Goal: Information Seeking & Learning: Learn about a topic

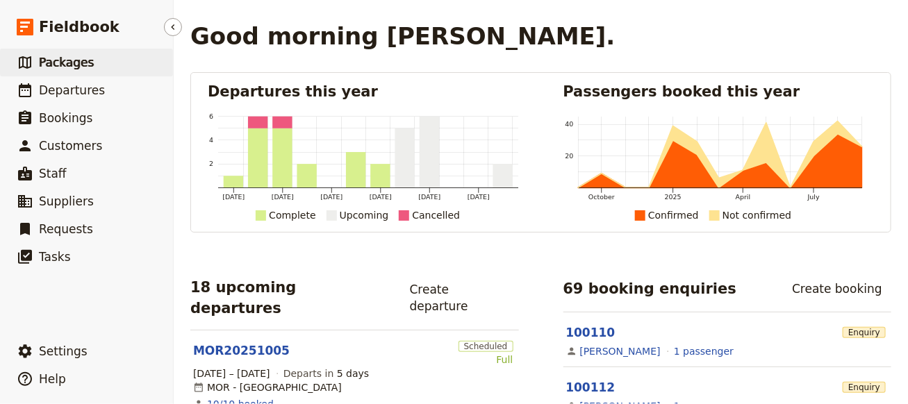
click at [74, 65] on span "Packages" at bounding box center [66, 63] width 55 height 14
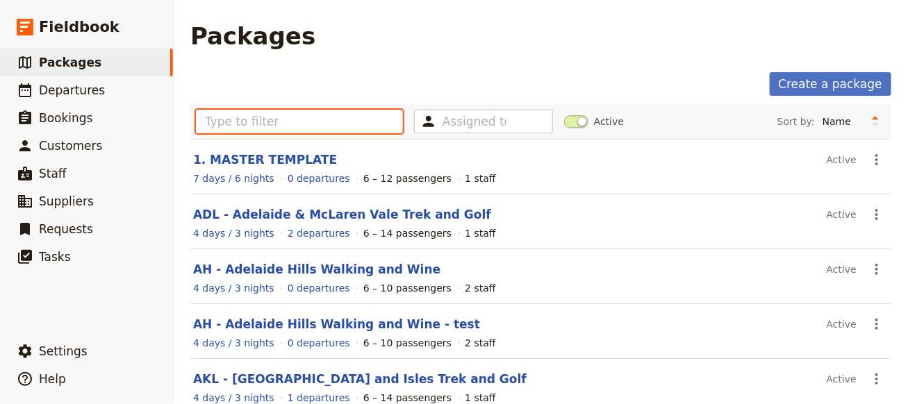
click at [302, 129] on input "text" at bounding box center [299, 122] width 207 height 24
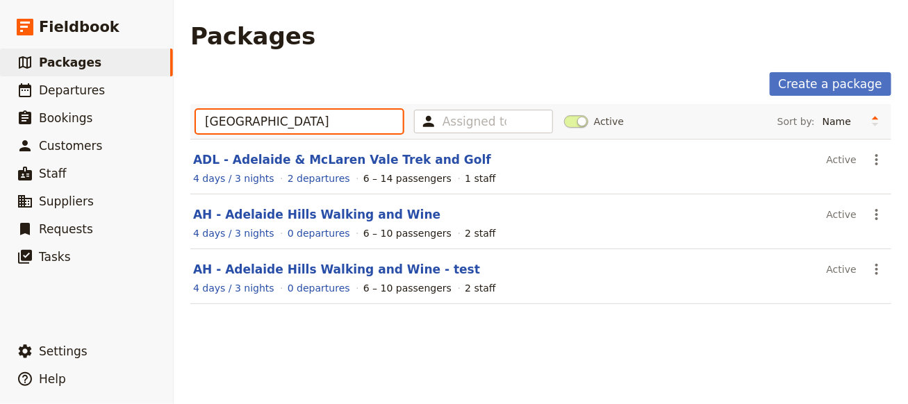
type input "[GEOGRAPHIC_DATA]"
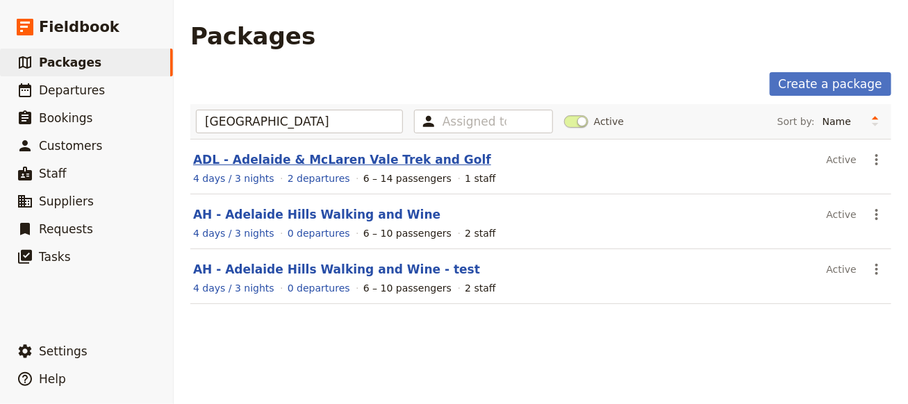
click at [388, 160] on link "ADL - Adelaide & McLaren Vale Trek and Golf" at bounding box center [342, 160] width 298 height 14
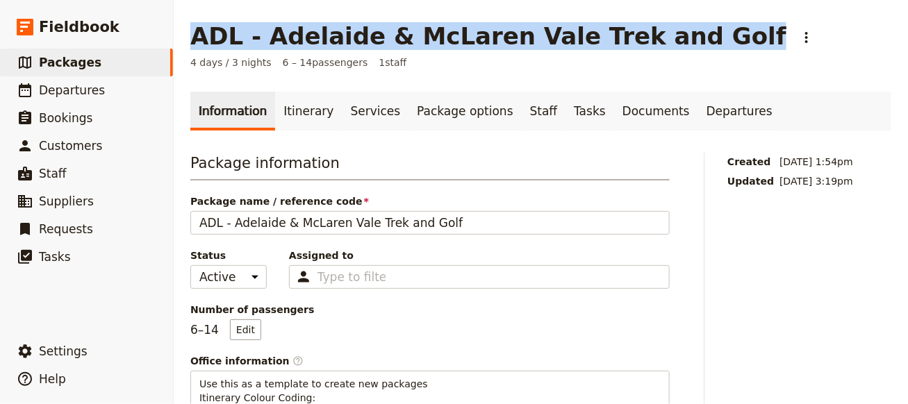
drag, startPoint x: 674, startPoint y: 35, endPoint x: 191, endPoint y: 37, distance: 482.8
click at [191, 37] on div "ADL - Adelaide & McLaren Vale Trek and Golf ​" at bounding box center [504, 36] width 628 height 28
click at [313, 113] on link "Itinerary" at bounding box center [308, 111] width 67 height 39
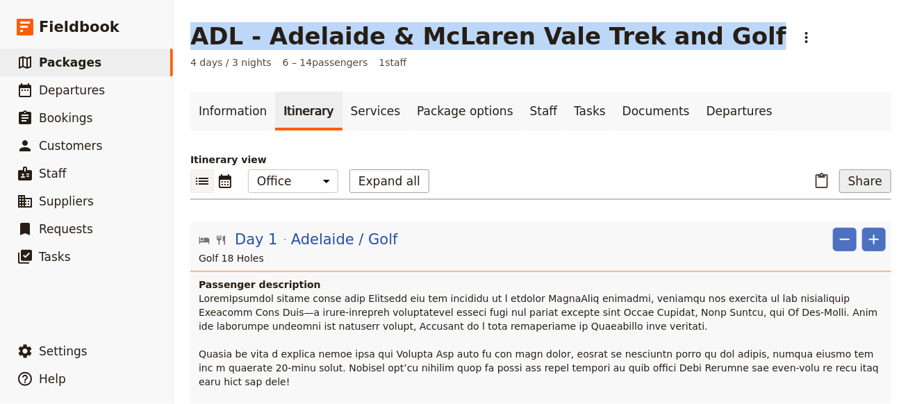
click at [857, 180] on button "Share" at bounding box center [865, 181] width 52 height 24
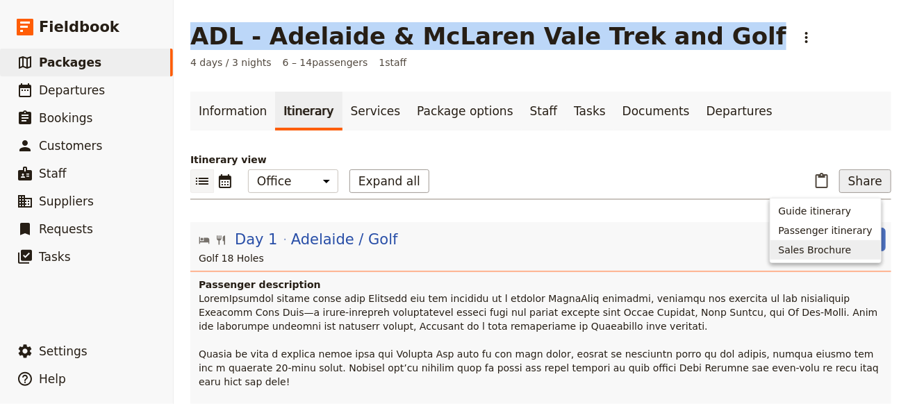
click at [830, 245] on span "Sales Brochure" at bounding box center [815, 250] width 73 height 14
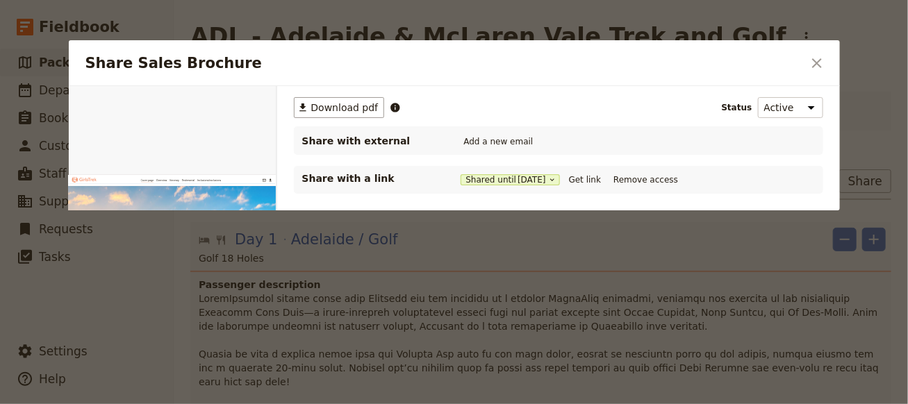
drag, startPoint x: 597, startPoint y: 195, endPoint x: 597, endPoint y: 188, distance: 7.7
click at [597, 195] on div "​ Download pdf Status Active Inactive Share with external Add a new email Share…" at bounding box center [558, 233] width 563 height 295
click at [597, 183] on button "Get link" at bounding box center [584, 179] width 39 height 15
click at [821, 66] on icon "Close dialog" at bounding box center [817, 63] width 17 height 17
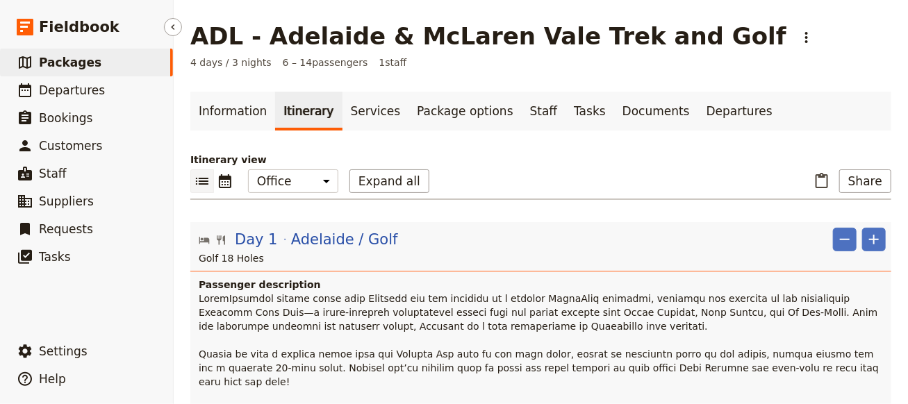
click at [71, 60] on span "Packages" at bounding box center [70, 63] width 63 height 14
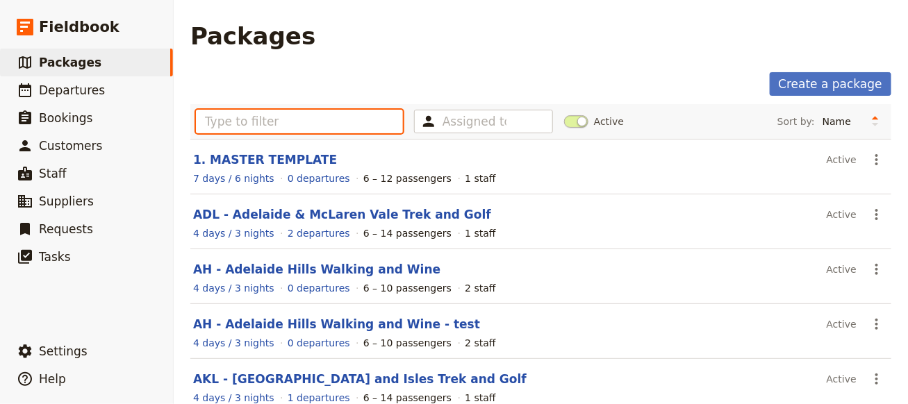
click at [261, 125] on input "text" at bounding box center [299, 122] width 207 height 24
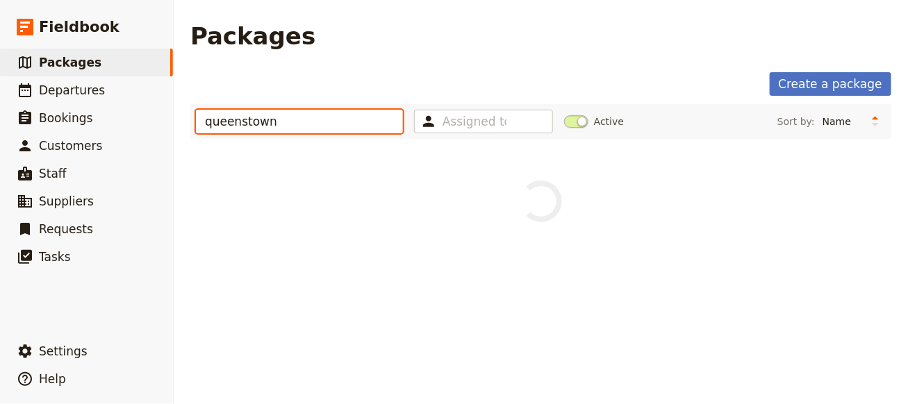
type input "queenstown"
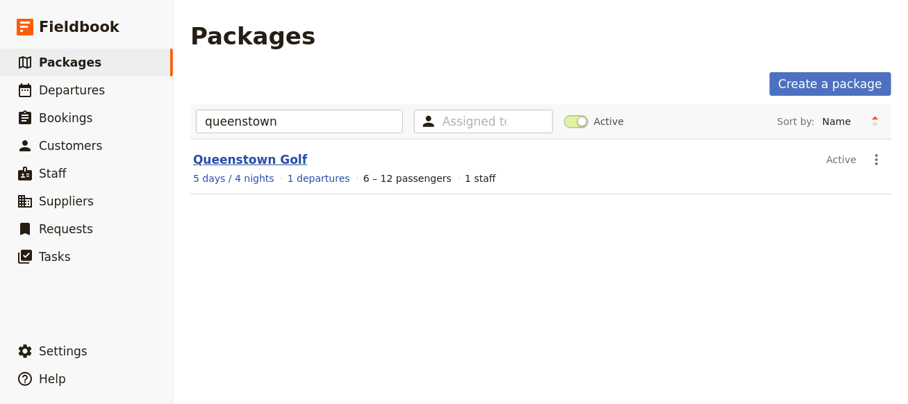
click at [194, 160] on link "Queenstown Golf" at bounding box center [250, 160] width 114 height 14
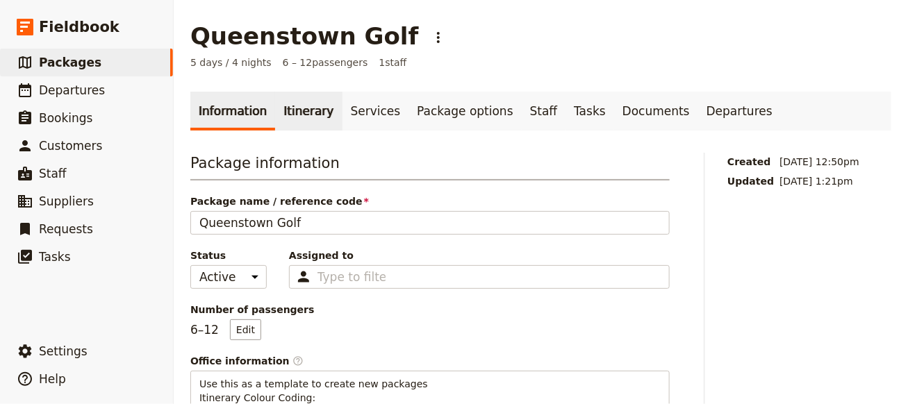
click at [297, 110] on link "Itinerary" at bounding box center [308, 111] width 67 height 39
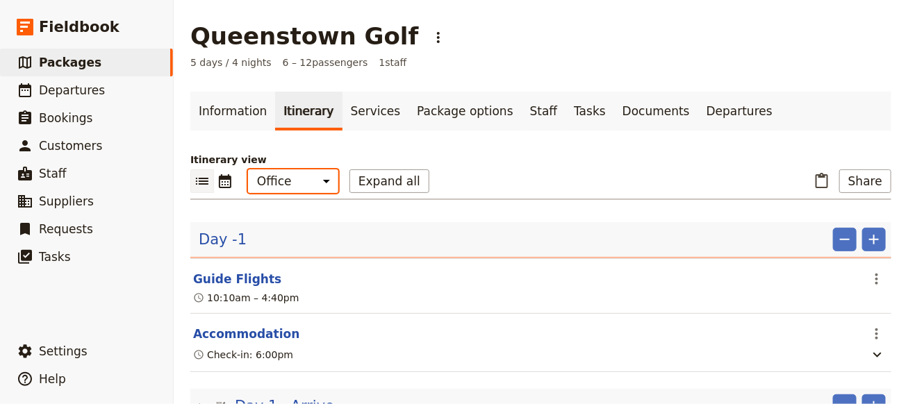
click at [318, 183] on select "Office Guide Passenger Sales" at bounding box center [293, 181] width 90 height 24
select select "MARKETING"
click at [248, 169] on select "Office Guide Passenger Sales" at bounding box center [293, 181] width 90 height 24
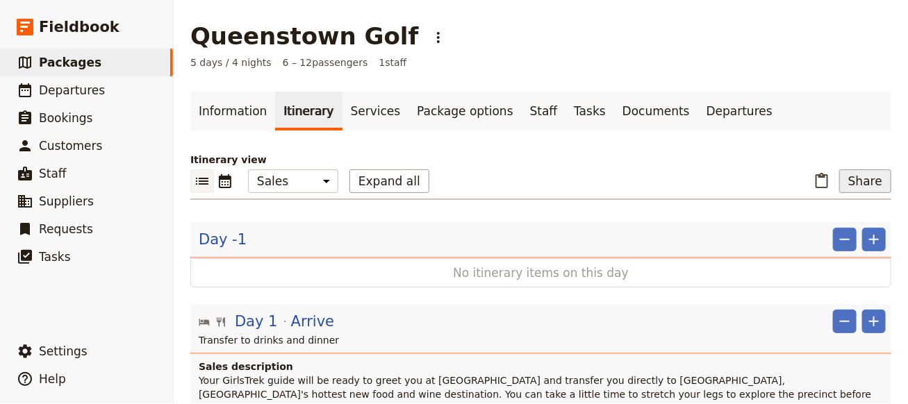
click at [849, 181] on button "Share" at bounding box center [865, 181] width 52 height 24
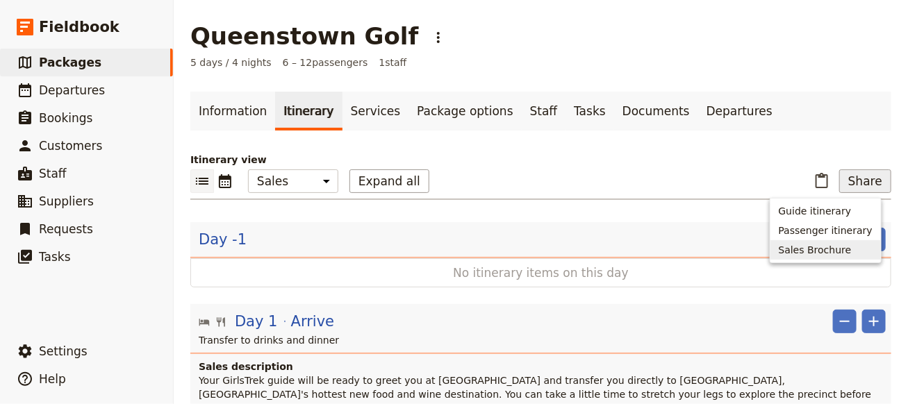
click at [840, 258] on button "Sales Brochure" at bounding box center [825, 249] width 110 height 19
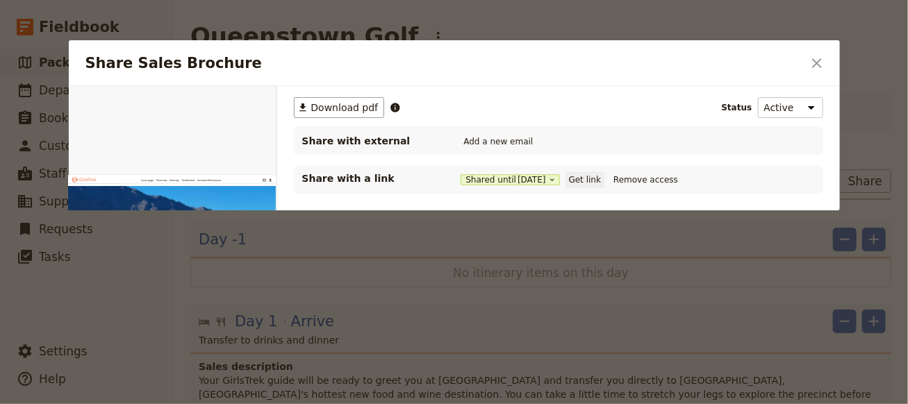
click at [604, 178] on button "Get link" at bounding box center [584, 179] width 39 height 15
